Goal: Task Accomplishment & Management: Use online tool/utility

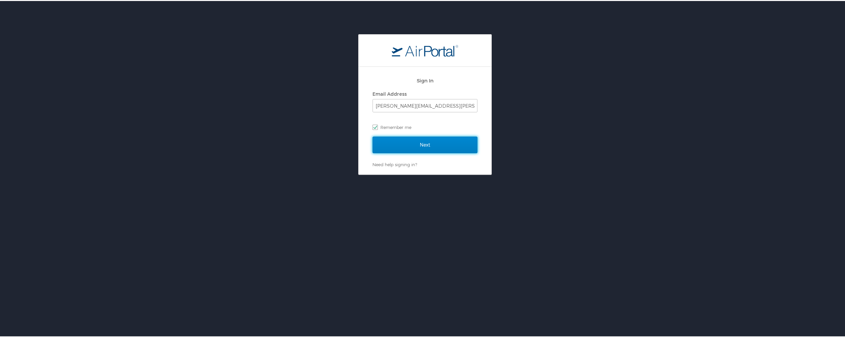
click at [399, 143] on input "Next" at bounding box center [425, 143] width 105 height 17
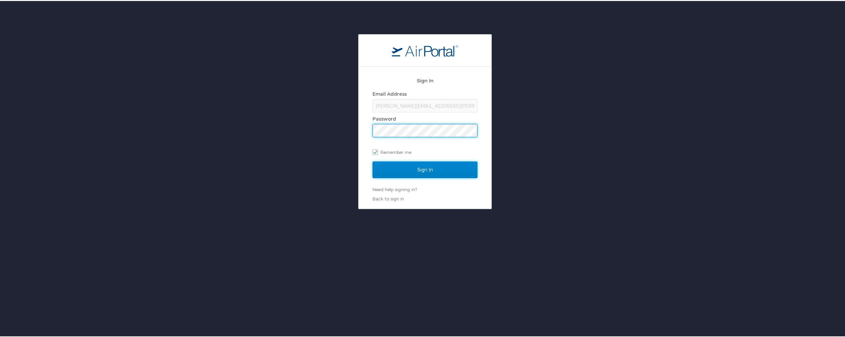
click at [405, 175] on input "Sign In" at bounding box center [425, 168] width 105 height 17
